Goal: Information Seeking & Learning: Learn about a topic

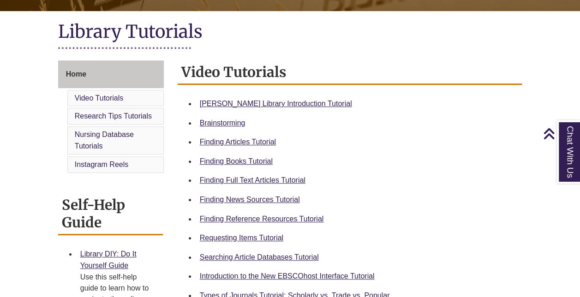
scroll to position [199, 0]
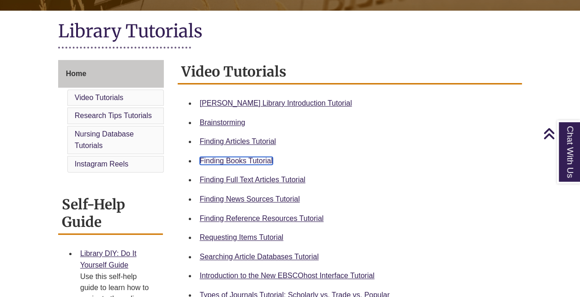
click at [246, 161] on link "Finding Books Tutorial" at bounding box center [236, 161] width 73 height 8
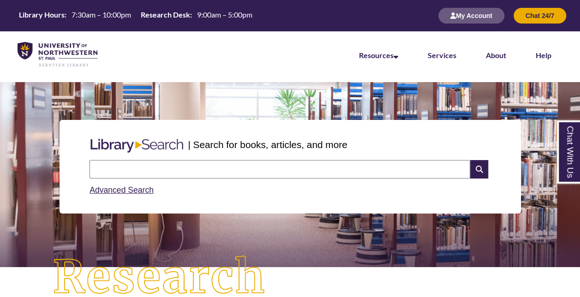
click at [260, 169] on input "text" at bounding box center [280, 169] width 381 height 18
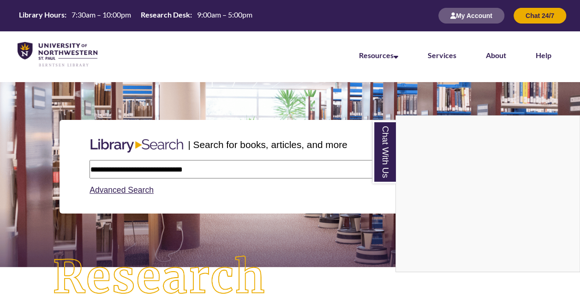
type input "**********"
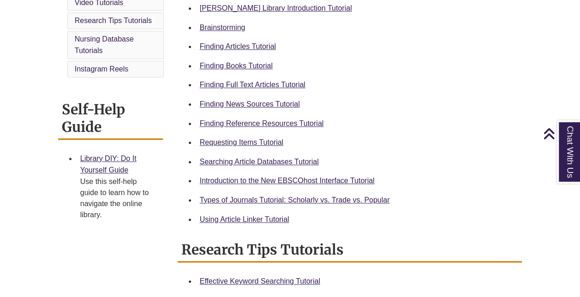
scroll to position [290, 0]
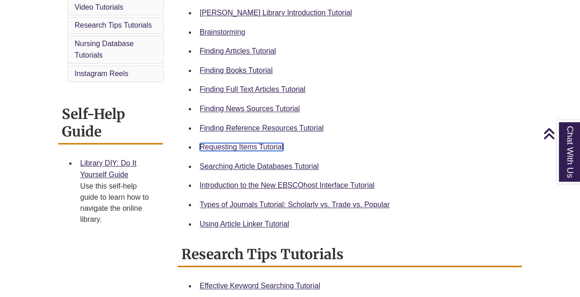
click at [252, 147] on link "Requesting Items Tutorial" at bounding box center [242, 147] width 84 height 8
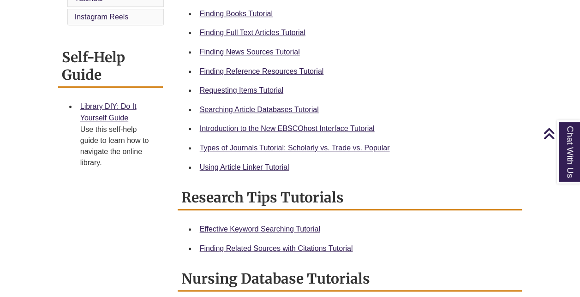
scroll to position [340, 0]
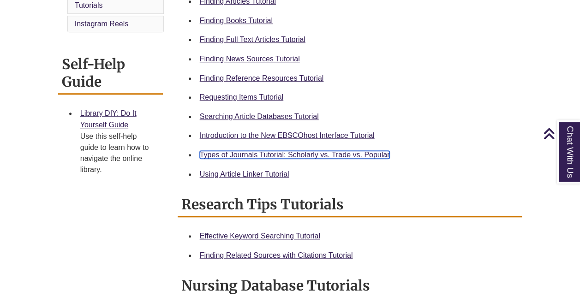
click at [274, 155] on link "Types of Journals Tutorial: Scholarly vs. Trade vs. Popular" at bounding box center [295, 155] width 190 height 8
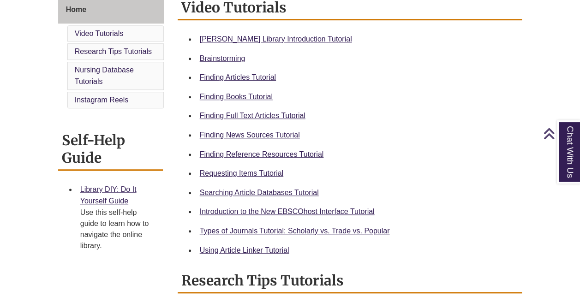
scroll to position [266, 0]
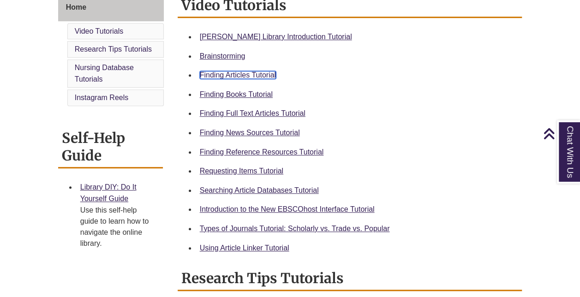
click at [217, 77] on link "Finding Articles Tutorial" at bounding box center [238, 75] width 76 height 8
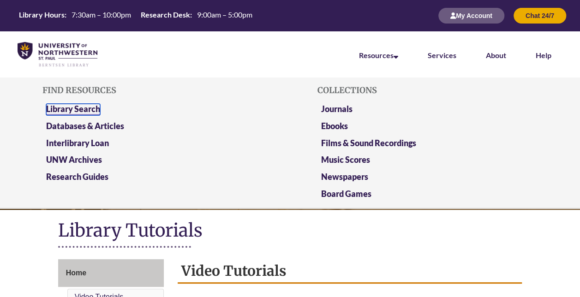
click at [91, 107] on link "Library Search" at bounding box center [73, 110] width 54 height 12
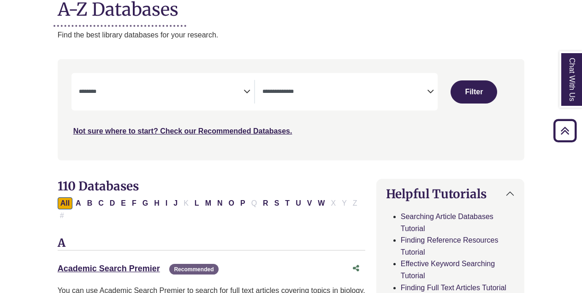
scroll to position [127, 0]
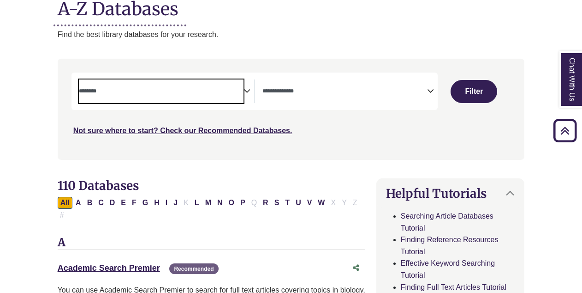
click at [235, 94] on textarea "Search" at bounding box center [161, 91] width 165 height 7
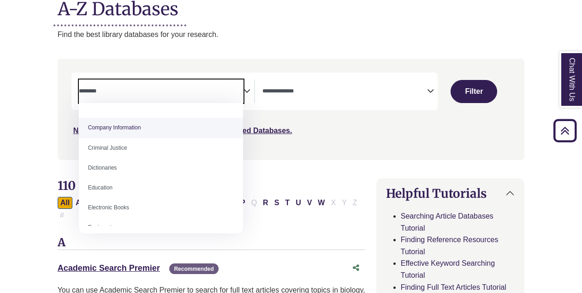
scroll to position [192, 0]
click at [121, 89] on textarea "Search" at bounding box center [161, 91] width 165 height 7
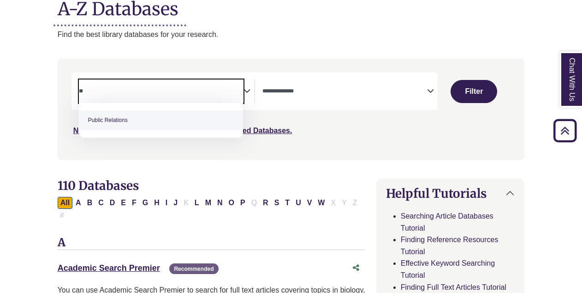
type textarea "*"
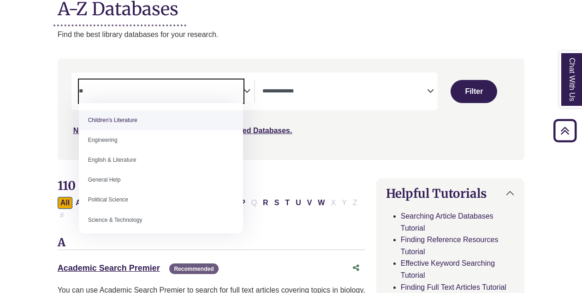
type textarea "*"
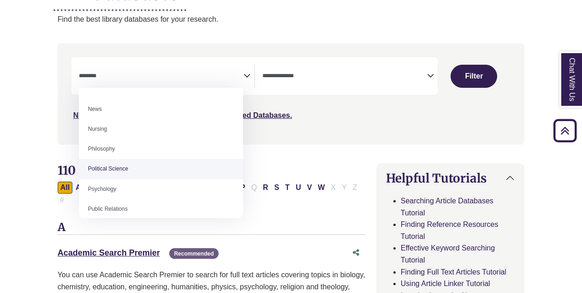
scroll to position [327, 0]
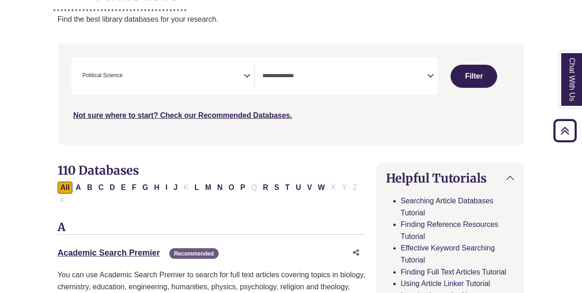
click at [248, 74] on icon "Search filters" at bounding box center [247, 74] width 7 height 14
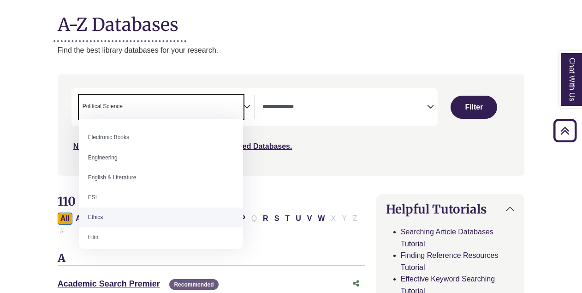
scroll to position [297, 0]
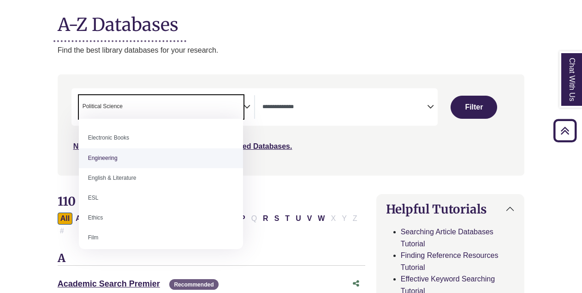
select select "******"
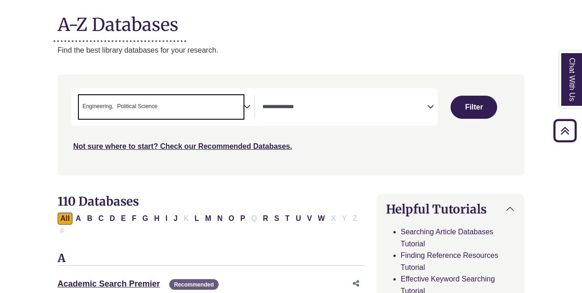
click at [246, 103] on icon "Search filters" at bounding box center [247, 105] width 7 height 14
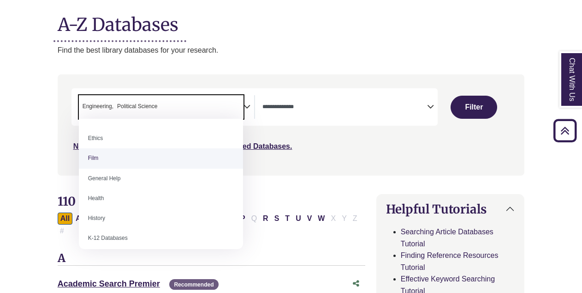
scroll to position [367, 0]
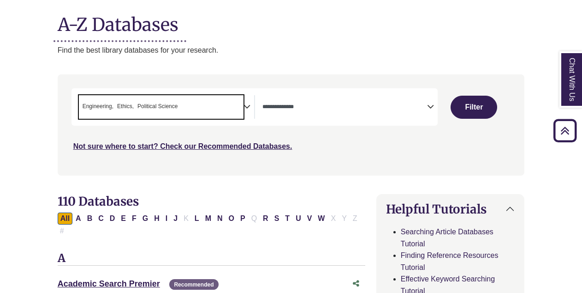
click at [247, 107] on icon "Search filters" at bounding box center [247, 105] width 7 height 14
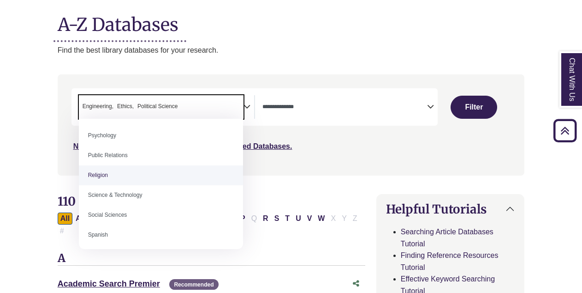
scroll to position [752, 0]
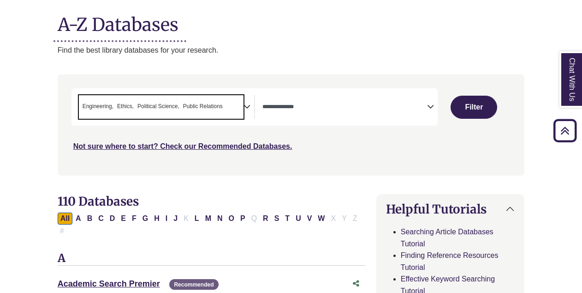
click at [128, 103] on span "Ethics" at bounding box center [125, 106] width 17 height 9
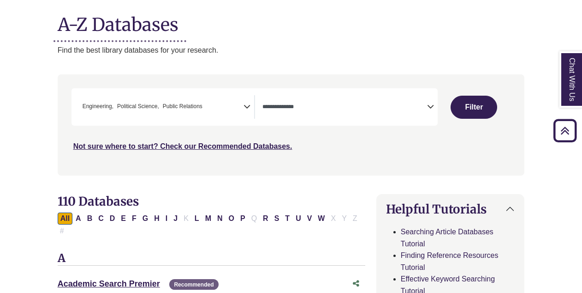
click at [246, 107] on icon "Search filters" at bounding box center [247, 105] width 7 height 14
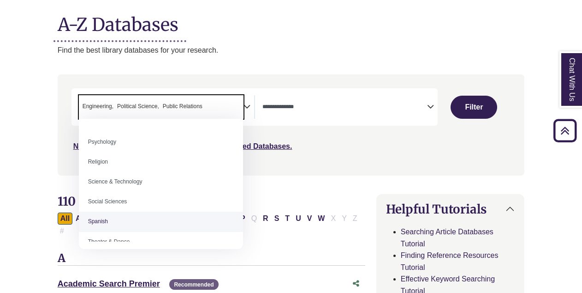
scroll to position [757, 0]
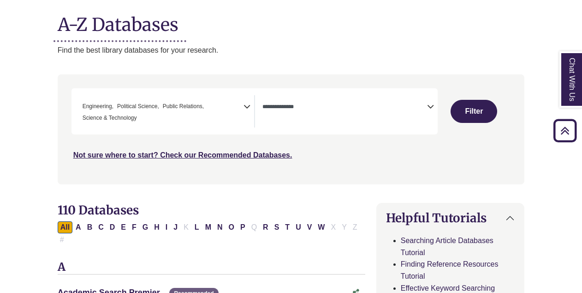
click at [249, 104] on icon "Search filters" at bounding box center [247, 105] width 7 height 14
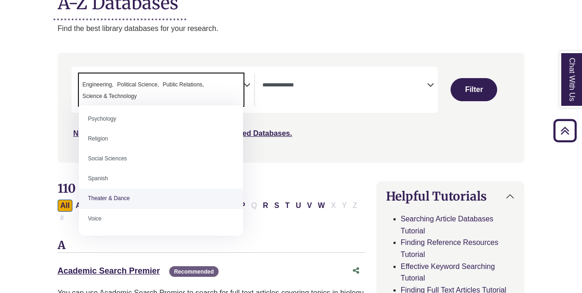
scroll to position [781, 0]
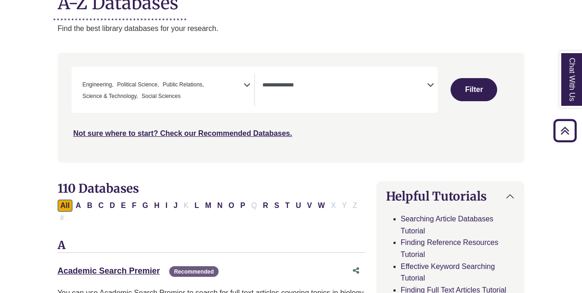
click at [247, 85] on icon "Search filters" at bounding box center [247, 84] width 7 height 14
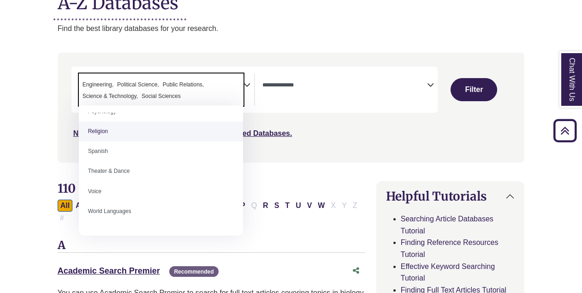
scroll to position [821, 0]
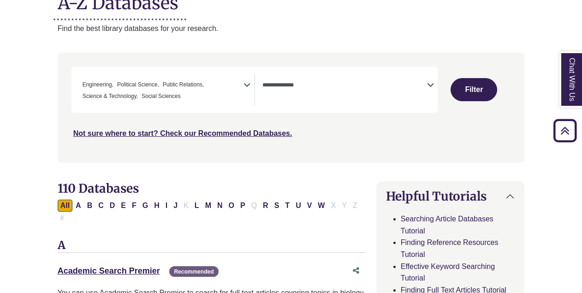
click at [278, 154] on div "Search filters" at bounding box center [291, 107] width 456 height 102
click at [286, 83] on button "Filter" at bounding box center [474, 89] width 47 height 23
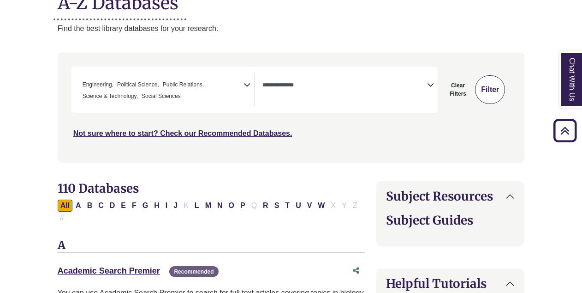
select select "Database Types Filter"
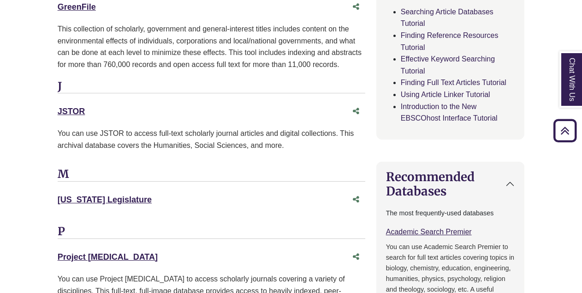
scroll to position [758, 0]
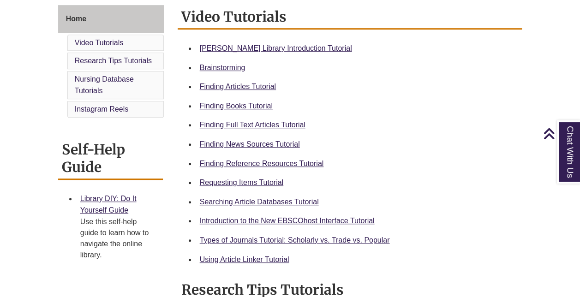
scroll to position [255, 0]
click at [223, 203] on link "Searching Article Databases Tutorial" at bounding box center [259, 202] width 119 height 8
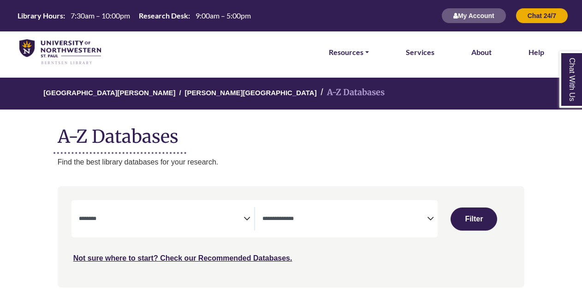
select select "Database Subject Filter"
select select "Database Types Filter"
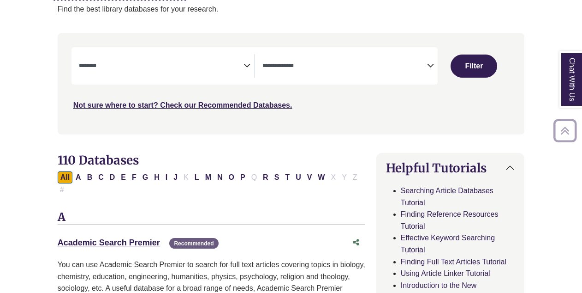
scroll to position [154, 0]
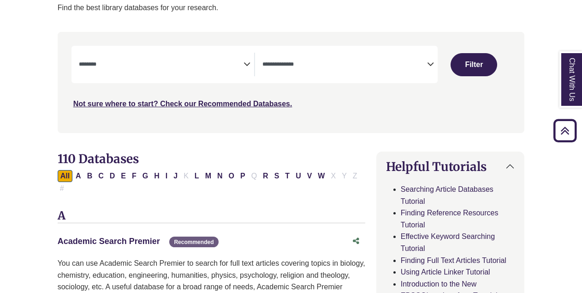
click at [140, 236] on link "Academic Search Premier This link opens in a new window" at bounding box center [109, 240] width 102 height 9
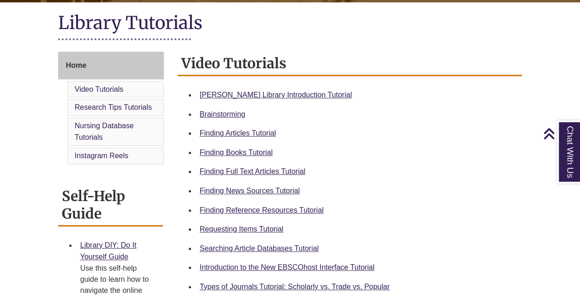
scroll to position [209, 0]
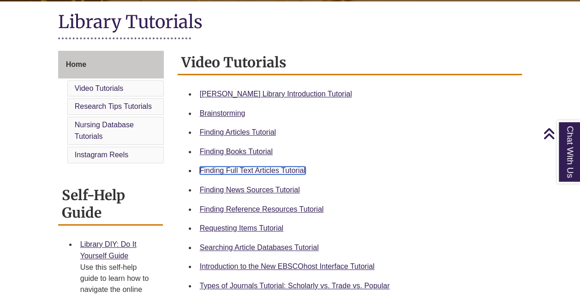
click at [242, 170] on link "Finding Full Text Articles Tutorial" at bounding box center [253, 171] width 106 height 8
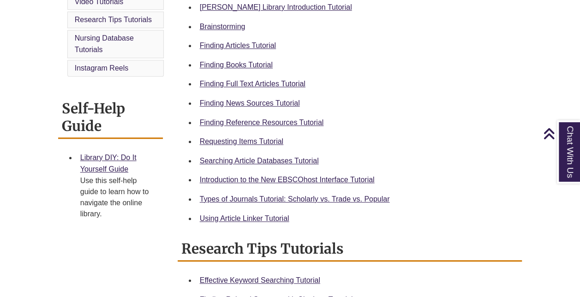
scroll to position [294, 0]
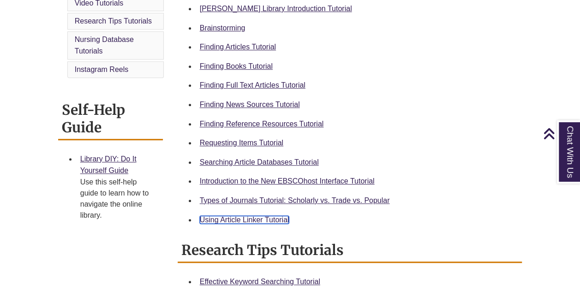
click at [237, 216] on link "Using Article Linker Tutorial" at bounding box center [245, 220] width 90 height 8
